Goal: Find specific page/section: Find specific page/section

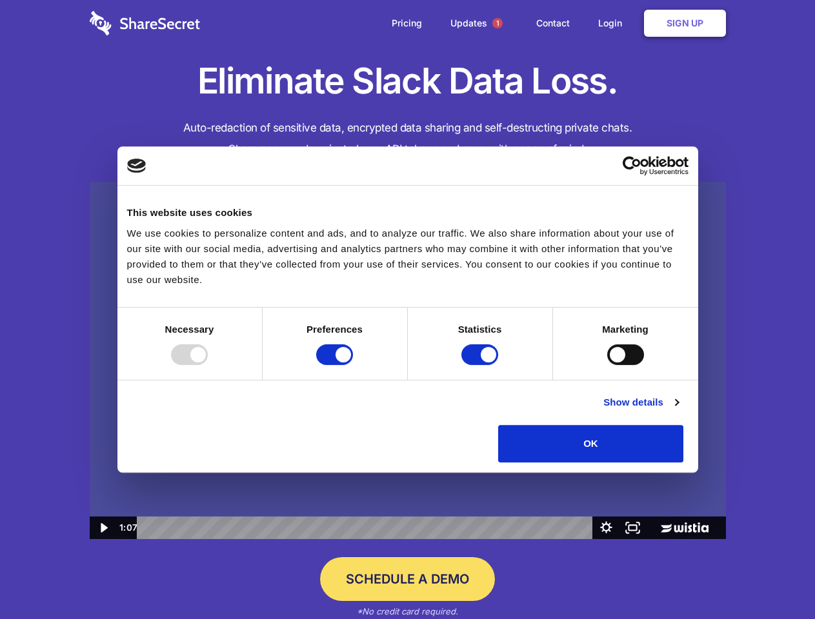
click at [407, 310] on img at bounding box center [408, 361] width 636 height 358
click at [208, 365] on div at bounding box center [189, 354] width 37 height 21
click at [353, 365] on input "Preferences" at bounding box center [334, 354] width 37 height 21
checkbox input "false"
click at [481, 365] on input "Statistics" at bounding box center [479, 354] width 37 height 21
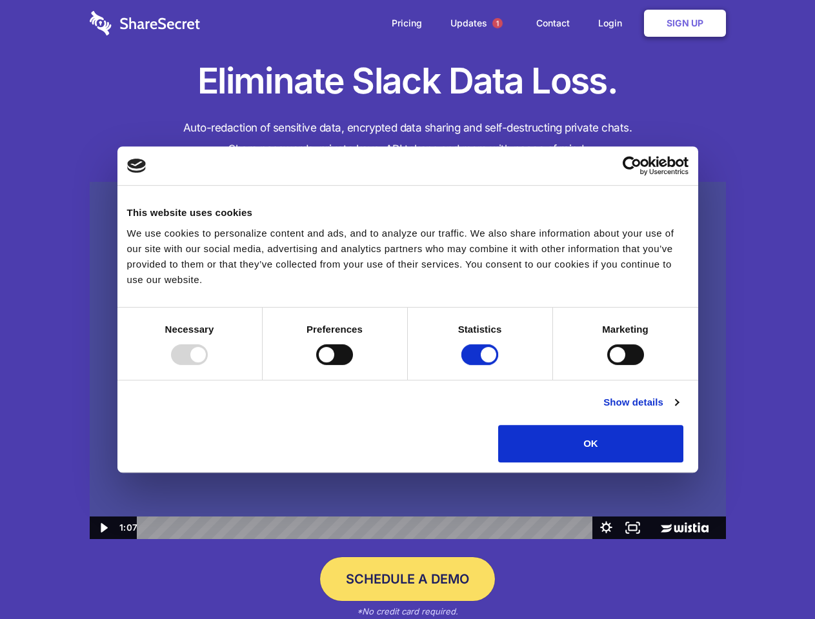
checkbox input "false"
click at [607, 365] on input "Marketing" at bounding box center [625, 354] width 37 height 21
checkbox input "true"
click at [678, 410] on link "Show details" at bounding box center [640, 402] width 75 height 15
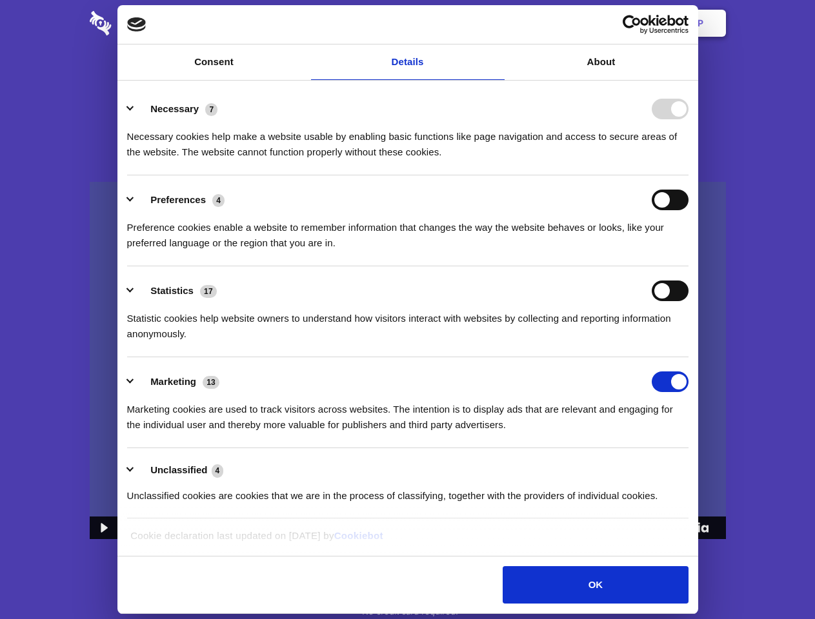
click at [694, 467] on ul "Necessary 7 Necessary cookies help make a website usable by enabling basic func…" at bounding box center [407, 302] width 573 height 435
click at [497, 23] on span "1" at bounding box center [497, 23] width 10 height 10
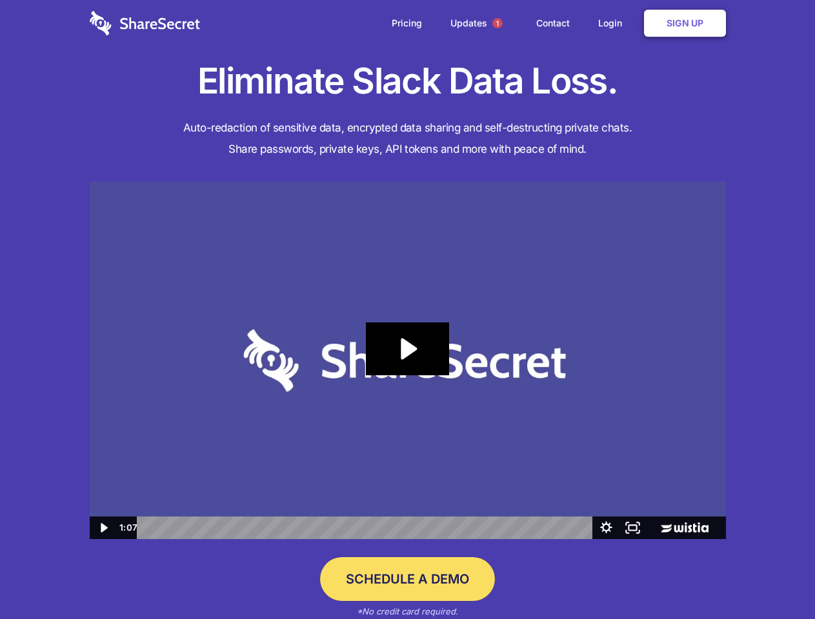
click at [408, 361] on icon "Play Video: Sharesecret Slack Extension" at bounding box center [407, 349] width 83 height 53
